Goal: Find specific page/section: Find specific page/section

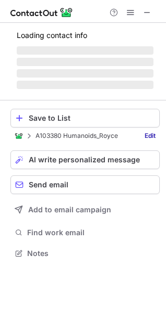
scroll to position [253, 166]
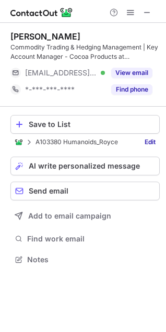
scroll to position [253, 166]
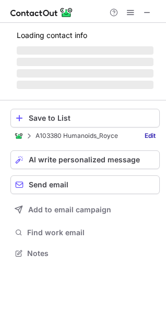
scroll to position [253, 166]
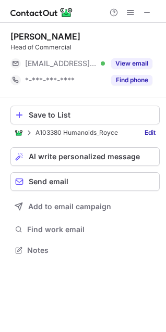
scroll to position [243, 166]
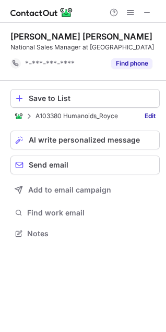
scroll to position [236, 166]
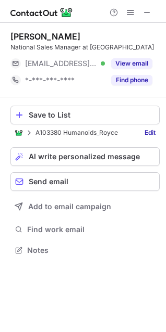
scroll to position [253, 166]
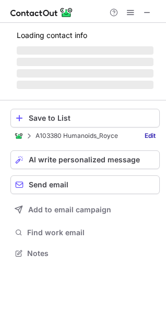
scroll to position [243, 166]
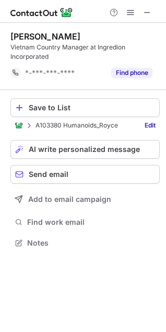
scroll to position [236, 166]
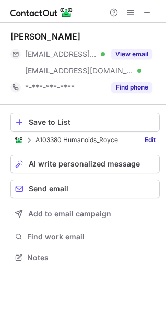
scroll to position [250, 166]
